Goal: Task Accomplishment & Management: Manage account settings

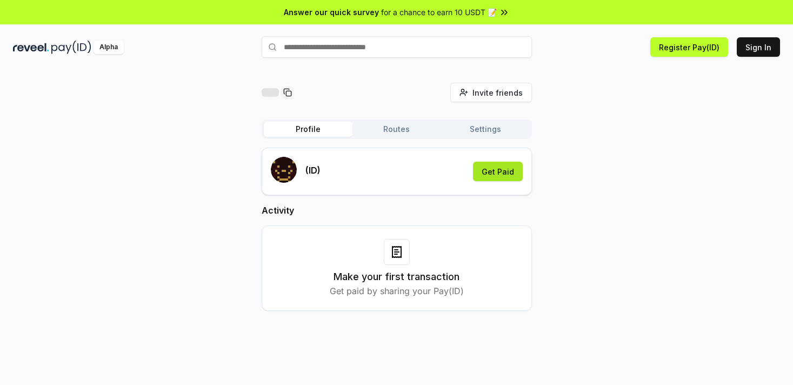
click at [505, 174] on button "Get Paid" at bounding box center [498, 171] width 50 height 19
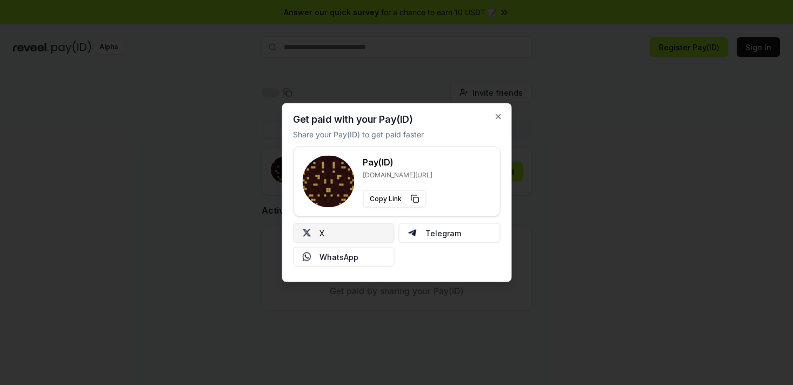
click at [336, 233] on button "X" at bounding box center [344, 232] width 102 height 19
click at [499, 116] on icon "button" at bounding box center [498, 116] width 9 height 9
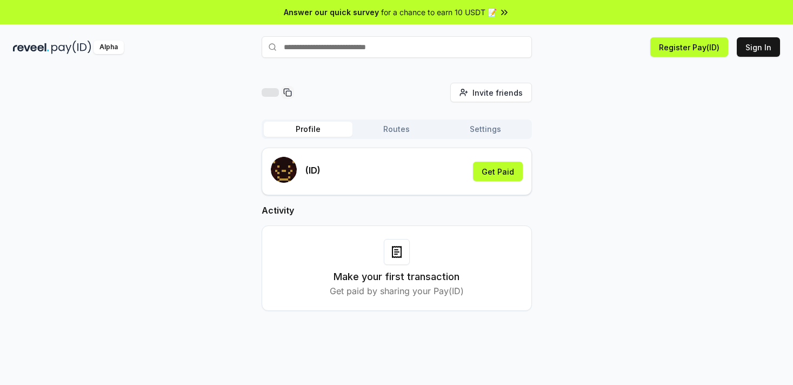
drag, startPoint x: 389, startPoint y: 291, endPoint x: 479, endPoint y: 293, distance: 90.3
click at [479, 293] on div "Make your first transaction Get paid by sharing your Pay(ID)" at bounding box center [396, 268] width 243 height 58
click at [504, 168] on button "Get Paid" at bounding box center [498, 171] width 50 height 19
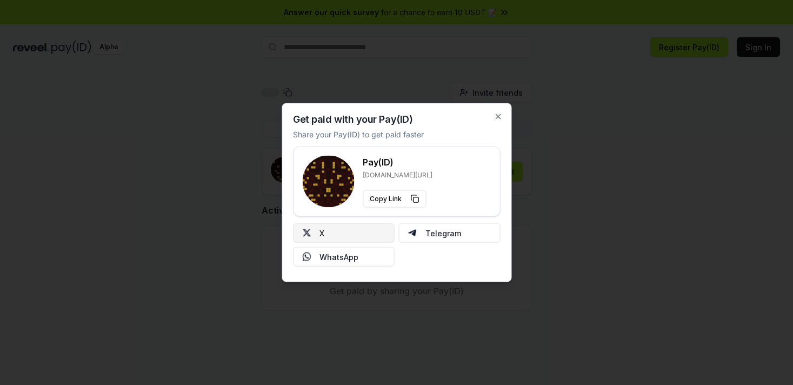
click at [334, 233] on button "X" at bounding box center [344, 232] width 102 height 19
click at [501, 118] on icon "button" at bounding box center [498, 116] width 9 height 9
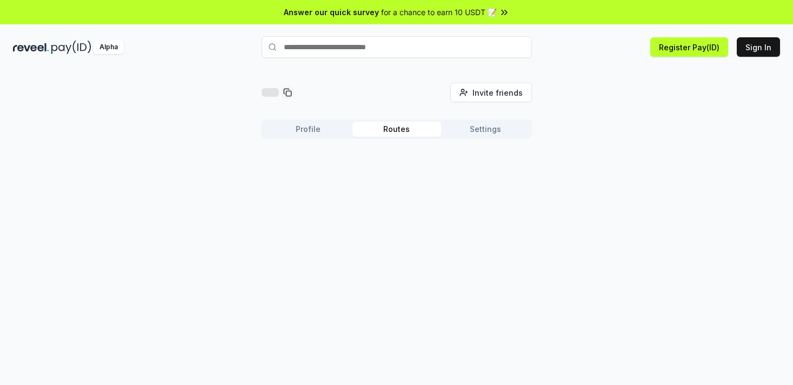
click at [403, 132] on button "Routes" at bounding box center [397, 129] width 89 height 15
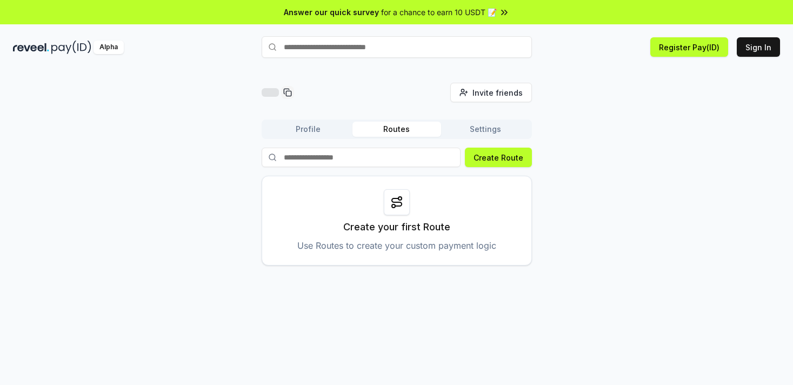
click at [487, 129] on button "Settings" at bounding box center [485, 129] width 89 height 15
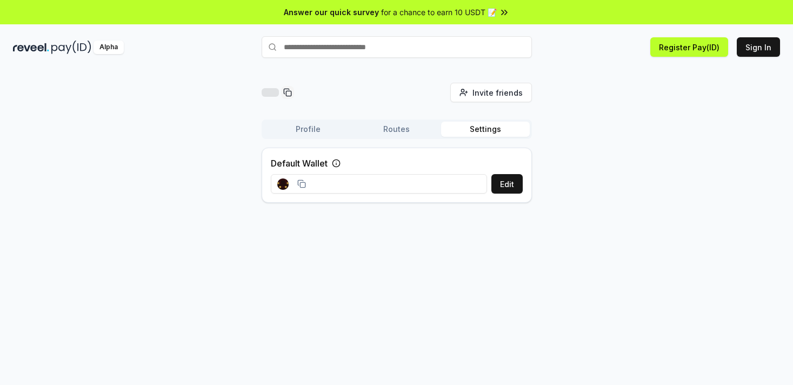
click at [281, 129] on button "Profile" at bounding box center [308, 129] width 89 height 15
